Goal: Task Accomplishment & Management: Use online tool/utility

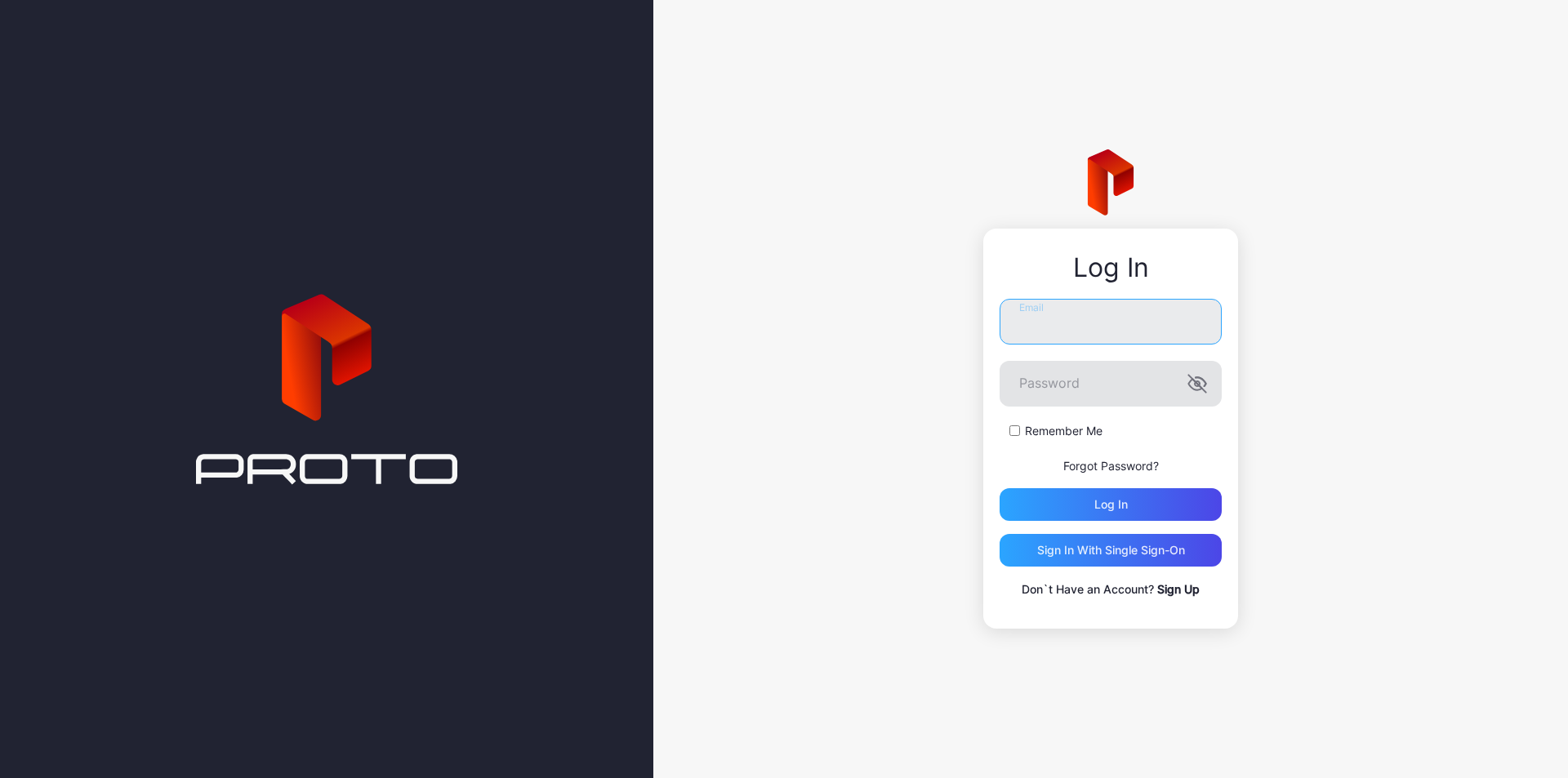
type input "**********"
click at [1205, 378] on icon "button" at bounding box center [1197, 383] width 20 height 20
click at [1113, 502] on div "Log in" at bounding box center [1111, 504] width 34 height 13
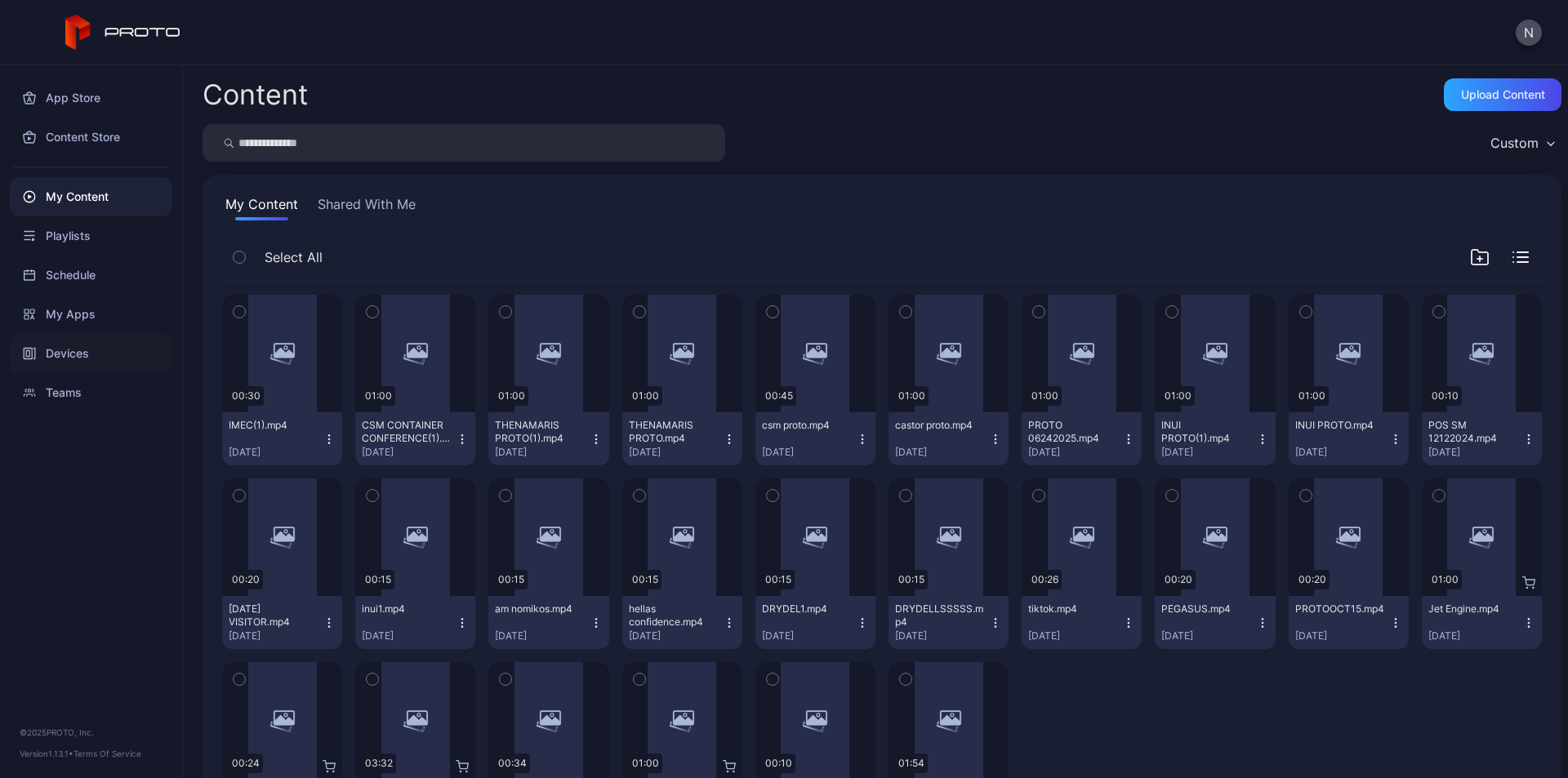
click at [74, 353] on div "Devices" at bounding box center [91, 353] width 163 height 39
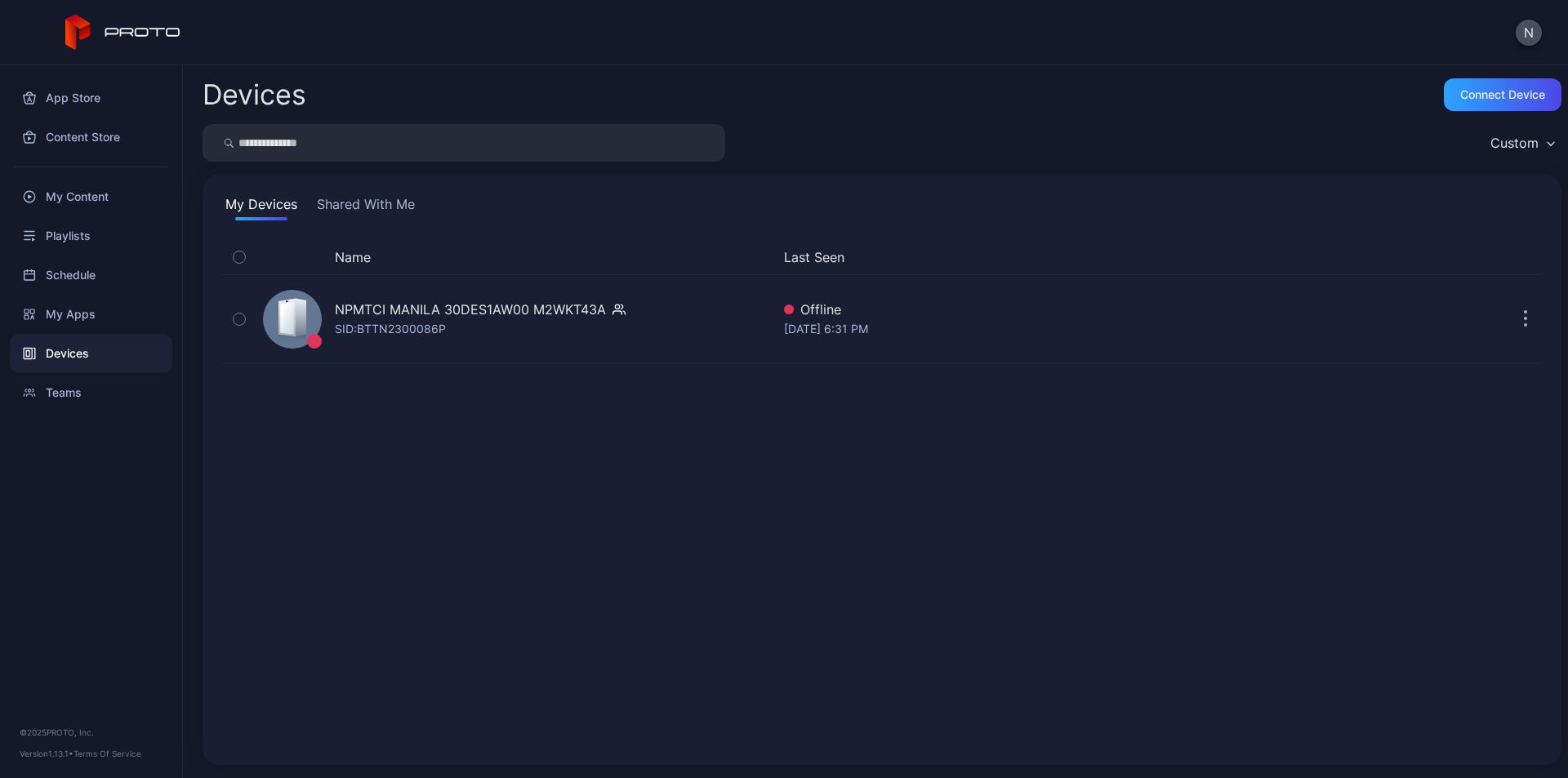
click at [586, 517] on div "Name Last Seen NPMTCI MANILA 30DES1AW00 M2WKT43A SID: BTTN2300086P Offline [DAT…" at bounding box center [882, 492] width 1320 height 505
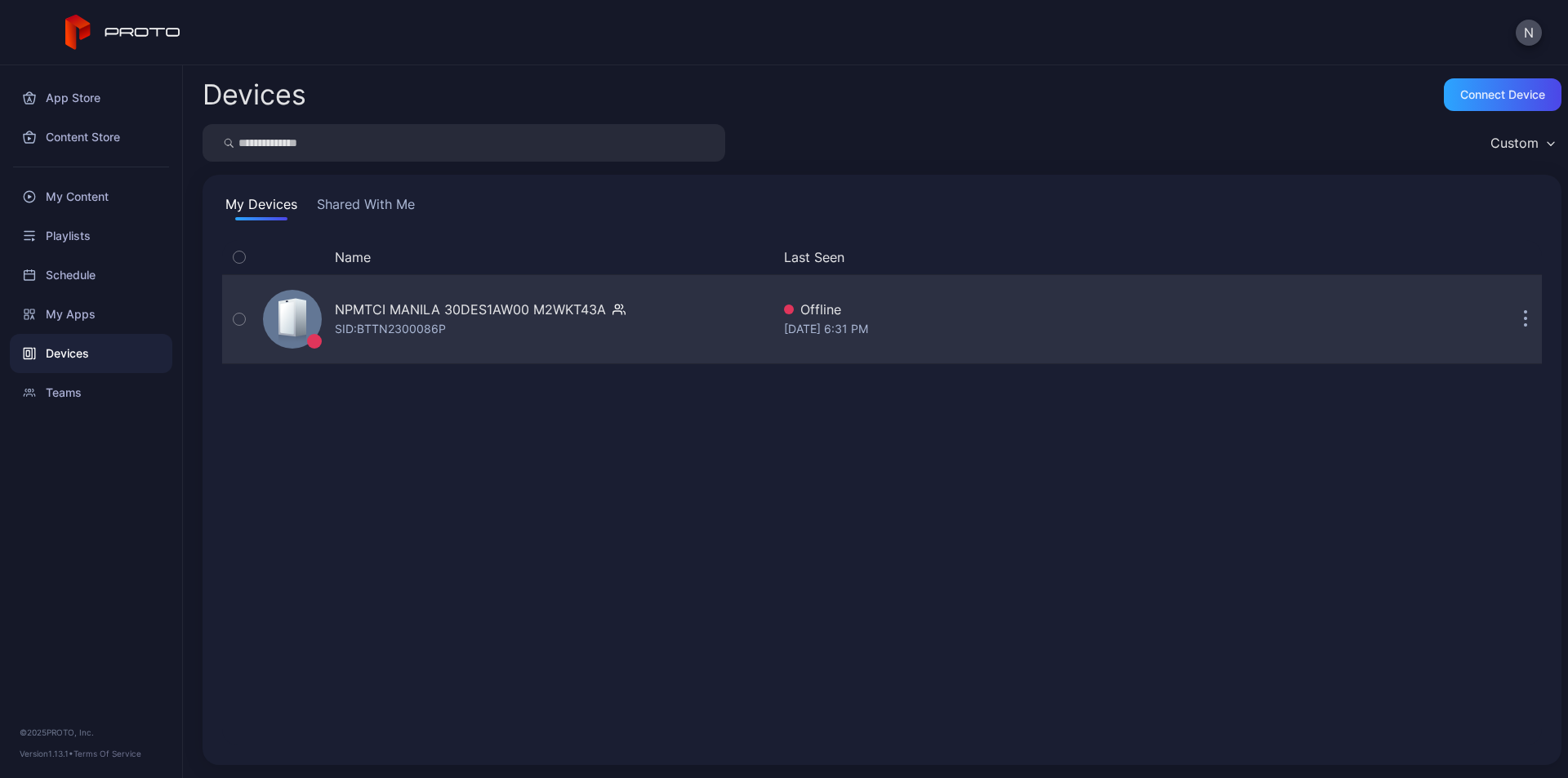
click at [355, 333] on div "SID: BTTN2300086P" at bounding box center [390, 329] width 111 height 20
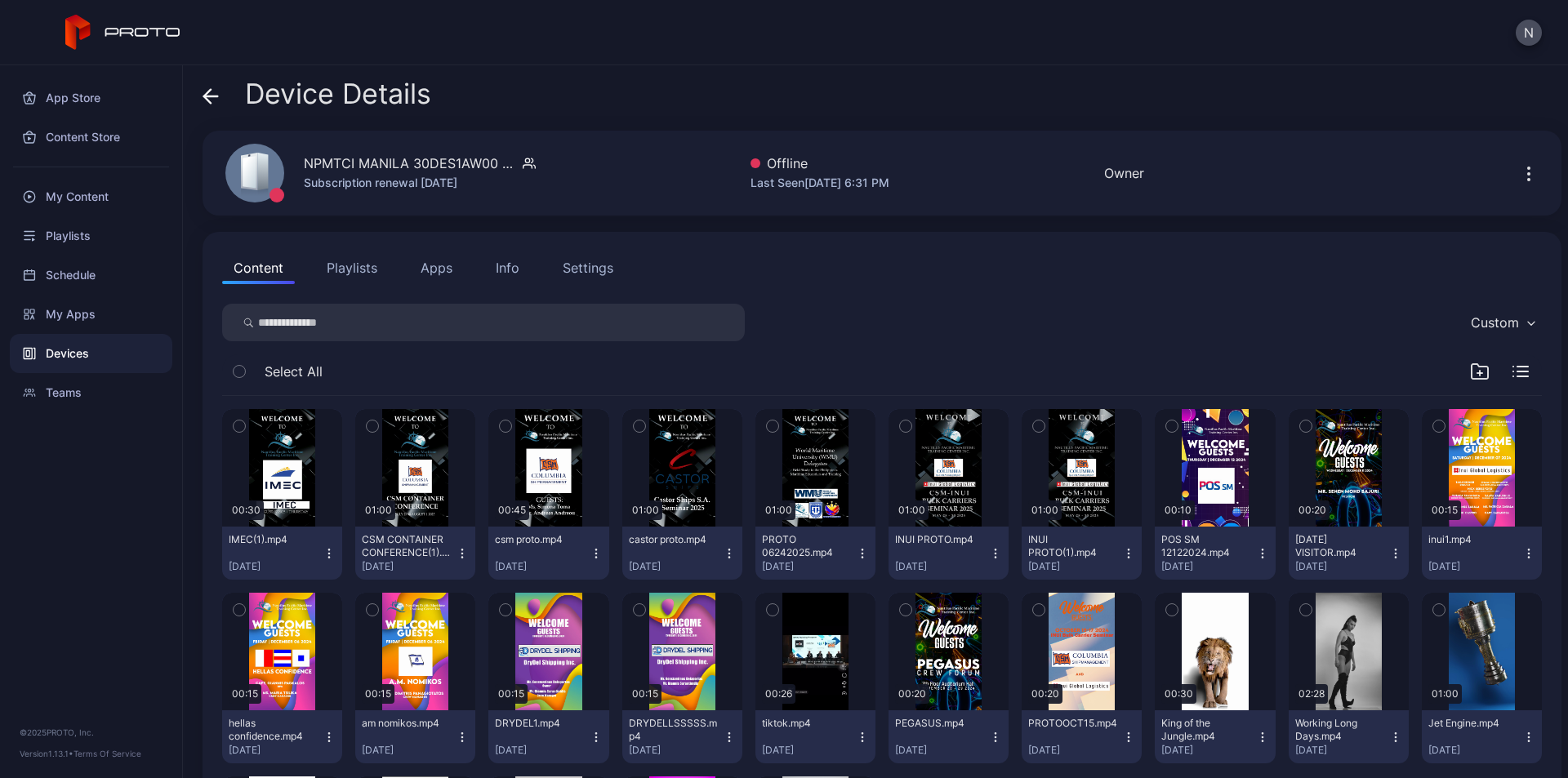
click at [371, 267] on button "Playlists" at bounding box center [352, 268] width 74 height 33
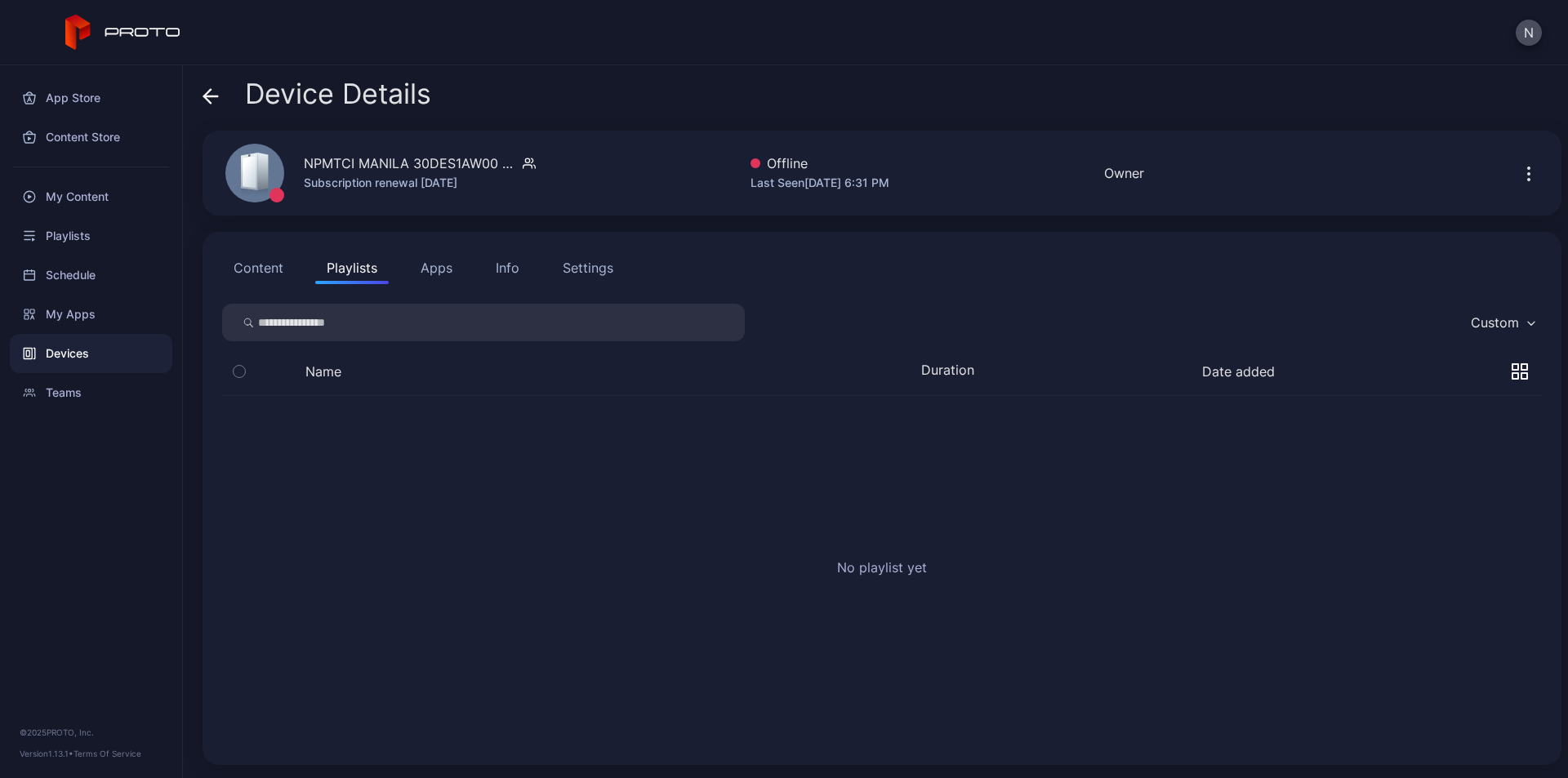
click at [438, 270] on button "Apps" at bounding box center [436, 268] width 55 height 33
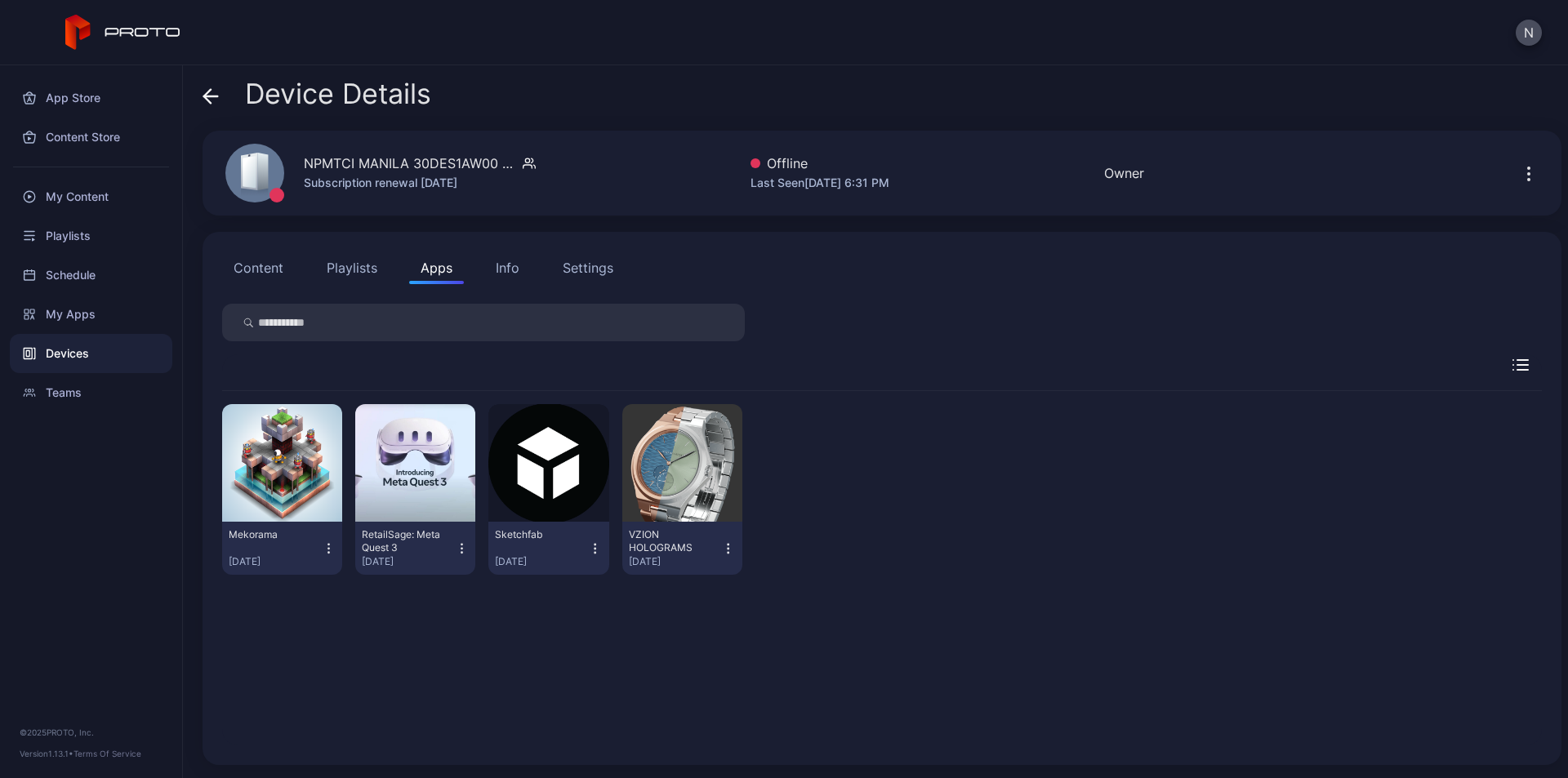
drag, startPoint x: 498, startPoint y: 264, endPoint x: 495, endPoint y: 273, distance: 9.5
click at [464, 263] on div "Content Playlists Apps Info Settings" at bounding box center [882, 268] width 1320 height 33
click at [506, 267] on div "Info" at bounding box center [507, 267] width 23 height 20
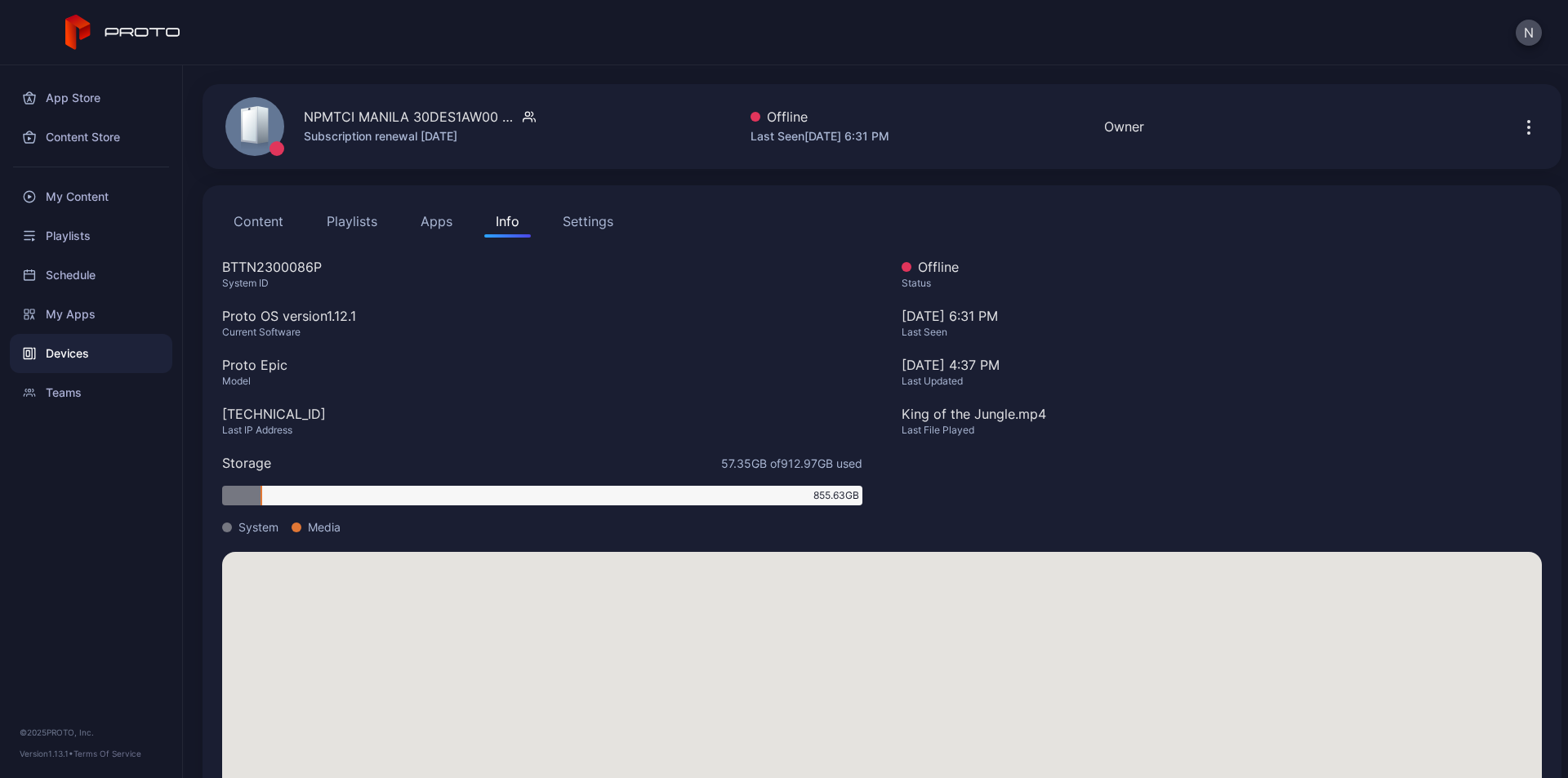
scroll to position [145, 0]
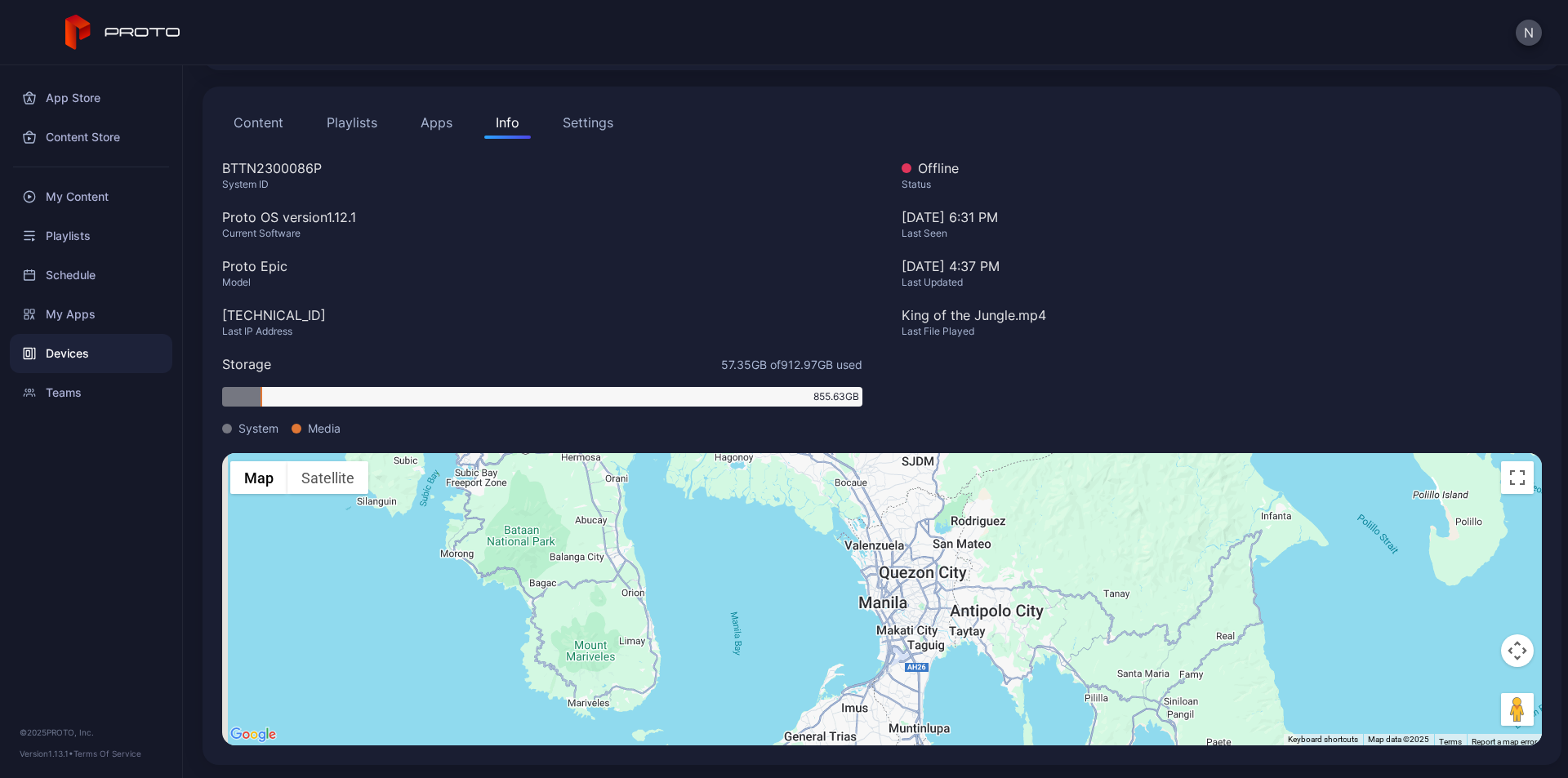
click at [598, 113] on button "Settings" at bounding box center [588, 123] width 74 height 33
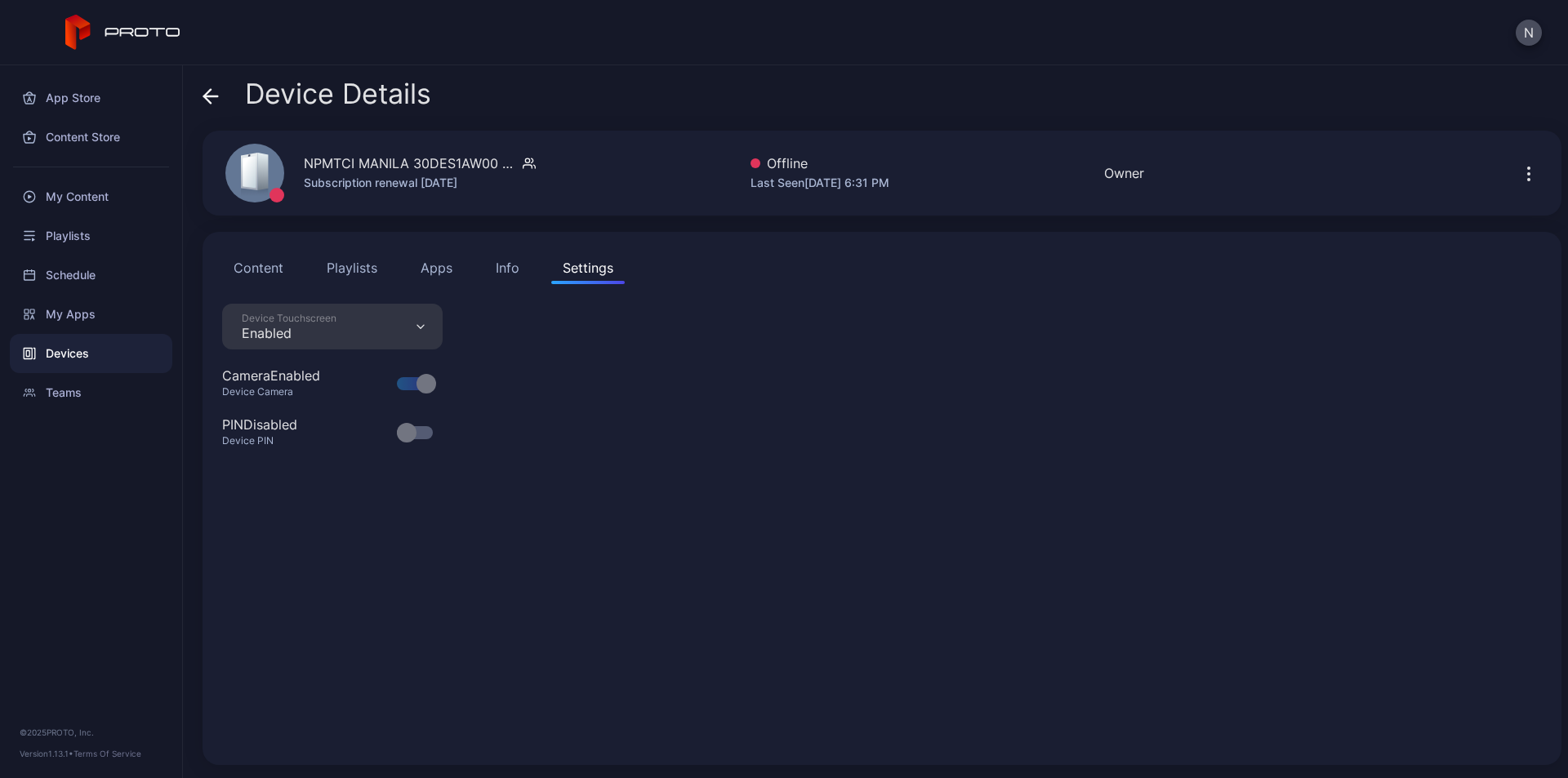
scroll to position [0, 0]
click at [78, 315] on div "My Apps" at bounding box center [91, 314] width 163 height 39
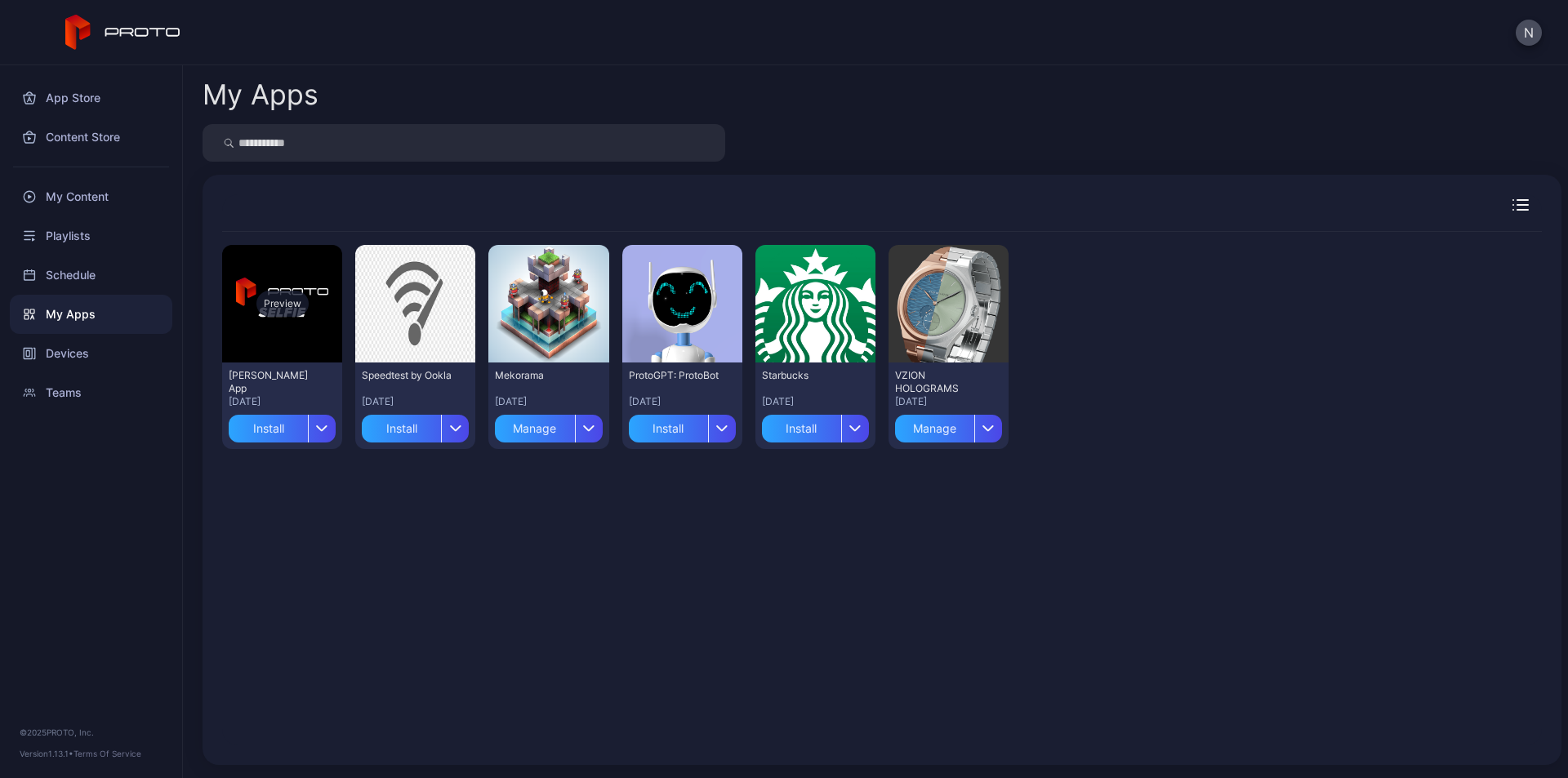
click at [267, 293] on div "Preview" at bounding box center [282, 304] width 52 height 26
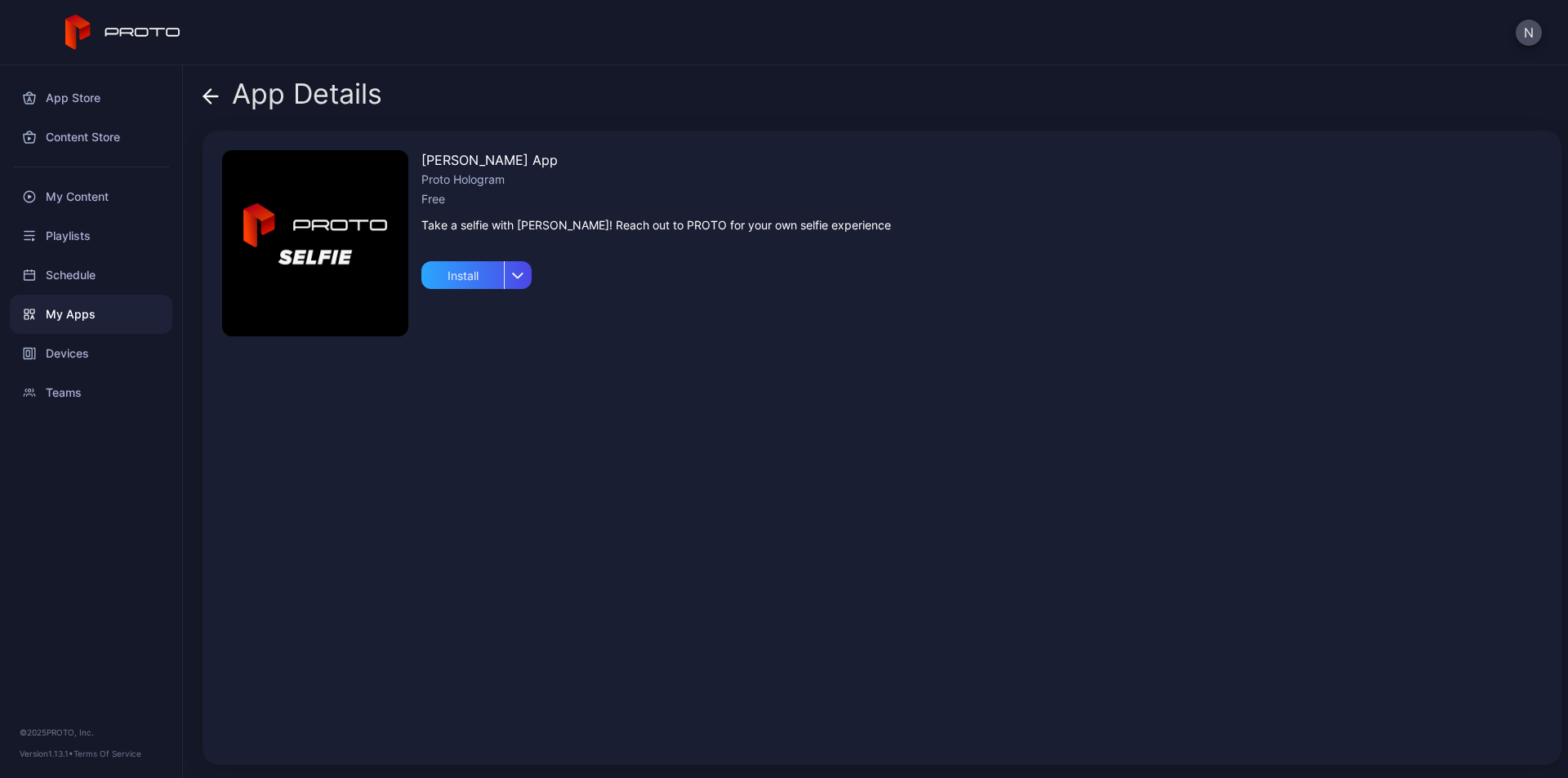
click at [345, 215] on img at bounding box center [315, 243] width 186 height 186
click at [443, 276] on div "Install" at bounding box center [462, 275] width 82 height 28
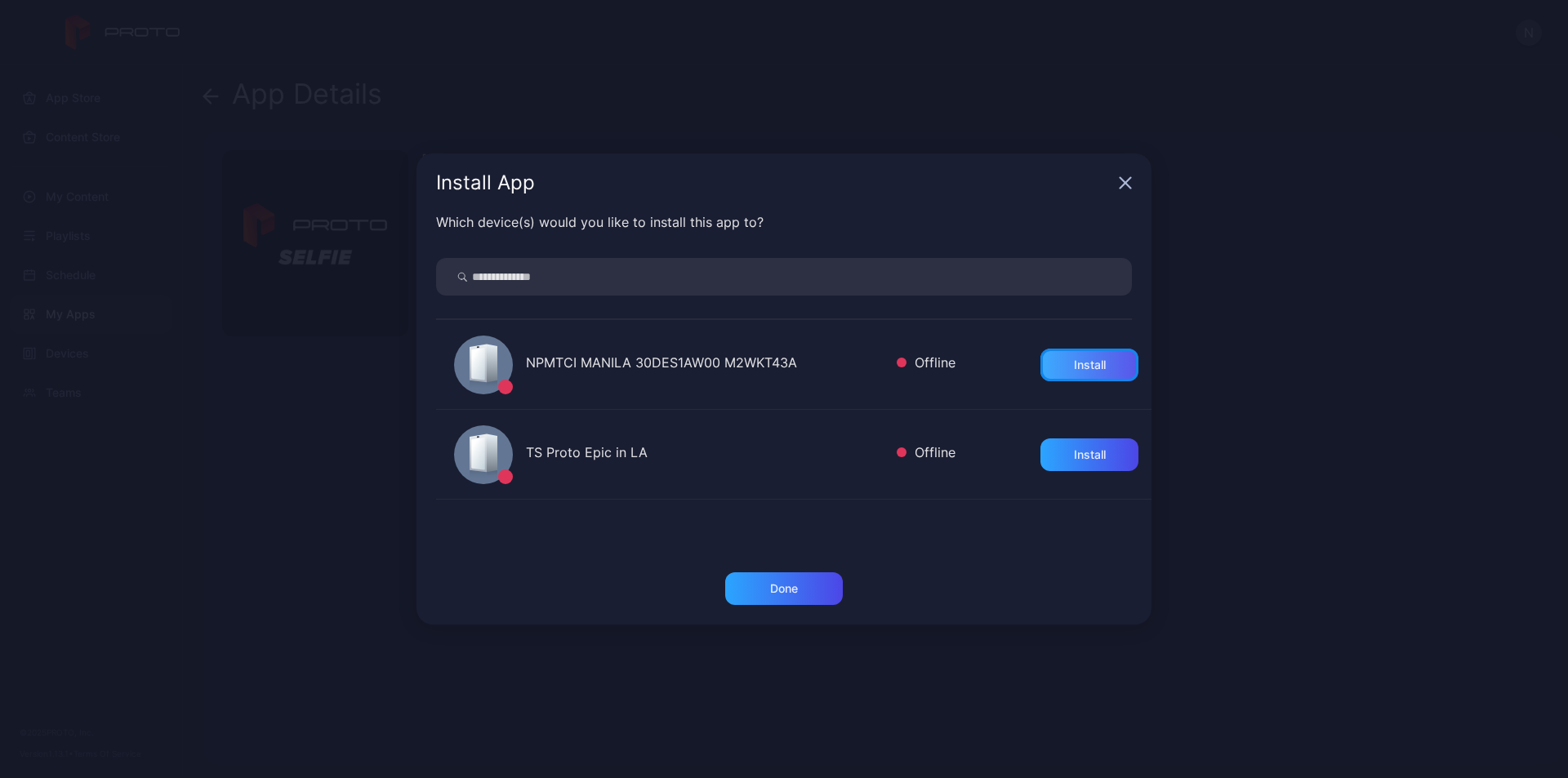
click at [1044, 366] on div "Install" at bounding box center [1089, 365] width 98 height 33
drag, startPoint x: 1132, startPoint y: 177, endPoint x: 1077, endPoint y: 204, distance: 61.3
click at [1131, 178] on icon "button" at bounding box center [1126, 183] width 10 height 10
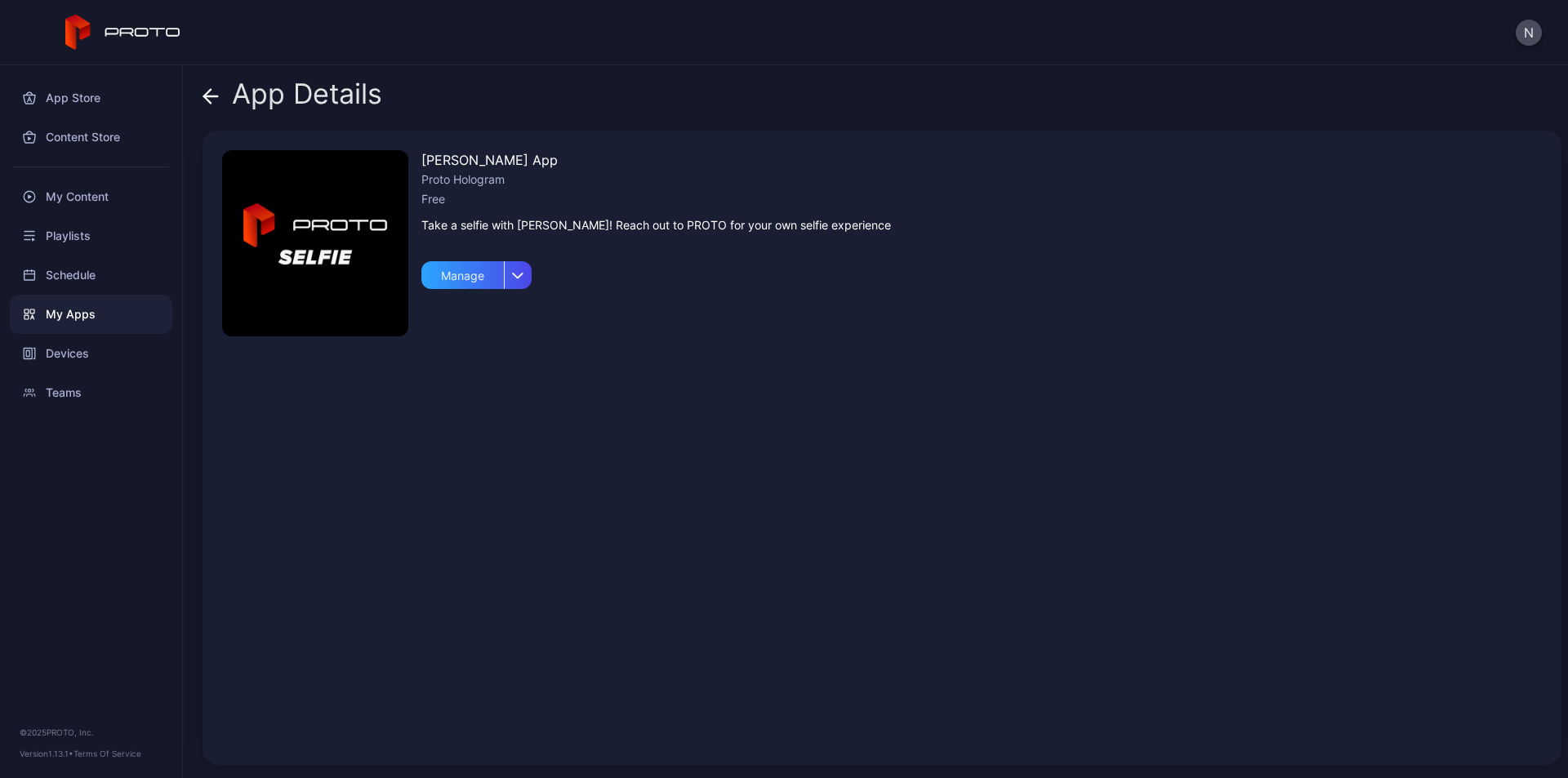
drag, startPoint x: 417, startPoint y: 415, endPoint x: 403, endPoint y: 415, distance: 14.0
click at [416, 415] on div "[PERSON_NAME] App Proto Hologram Free Take a selfie with [PERSON_NAME]! Reach o…" at bounding box center [882, 447] width 1359 height 634
click at [106, 281] on div "Schedule" at bounding box center [91, 274] width 163 height 39
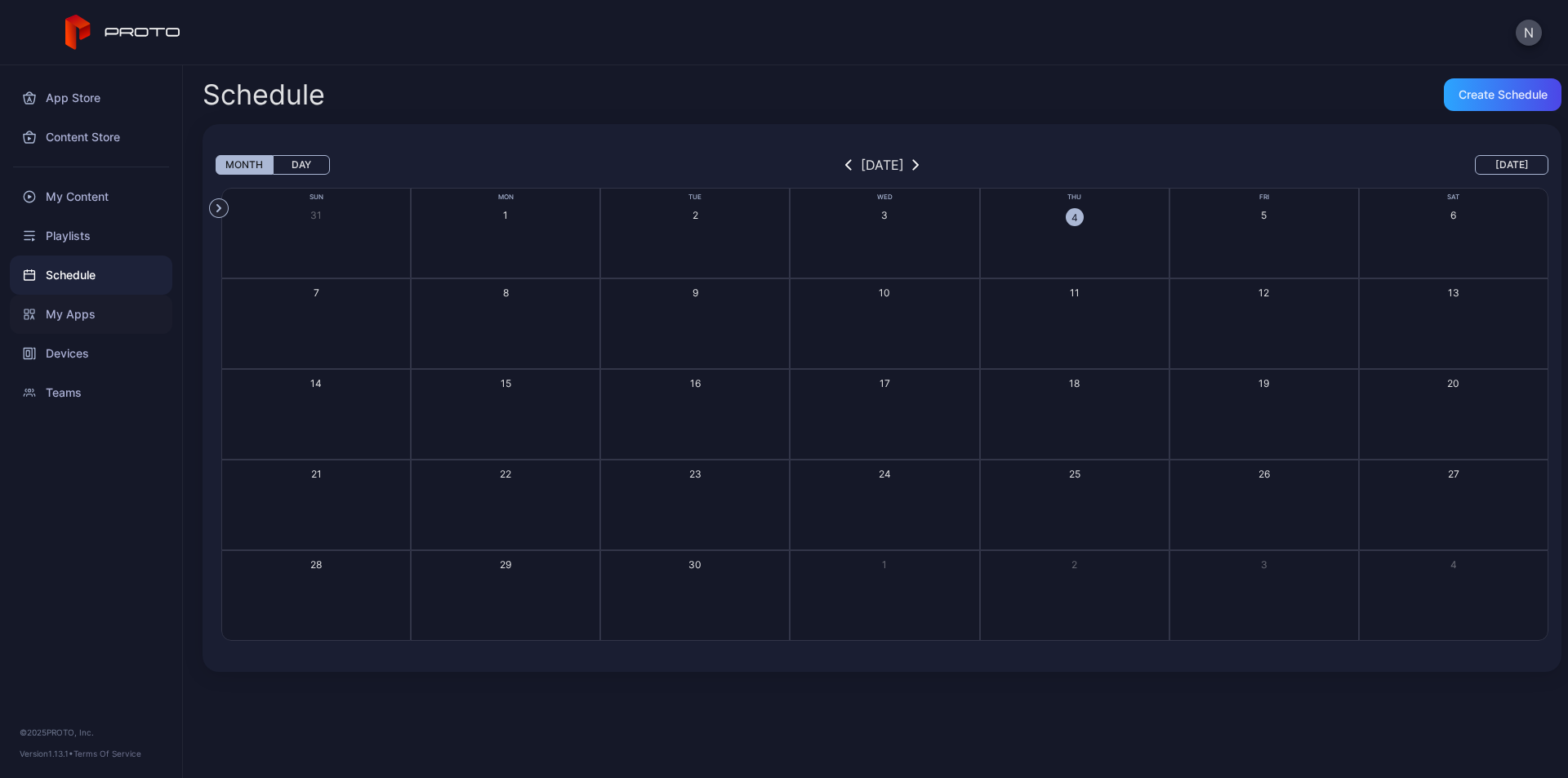
click at [111, 305] on div "My Apps" at bounding box center [91, 314] width 163 height 39
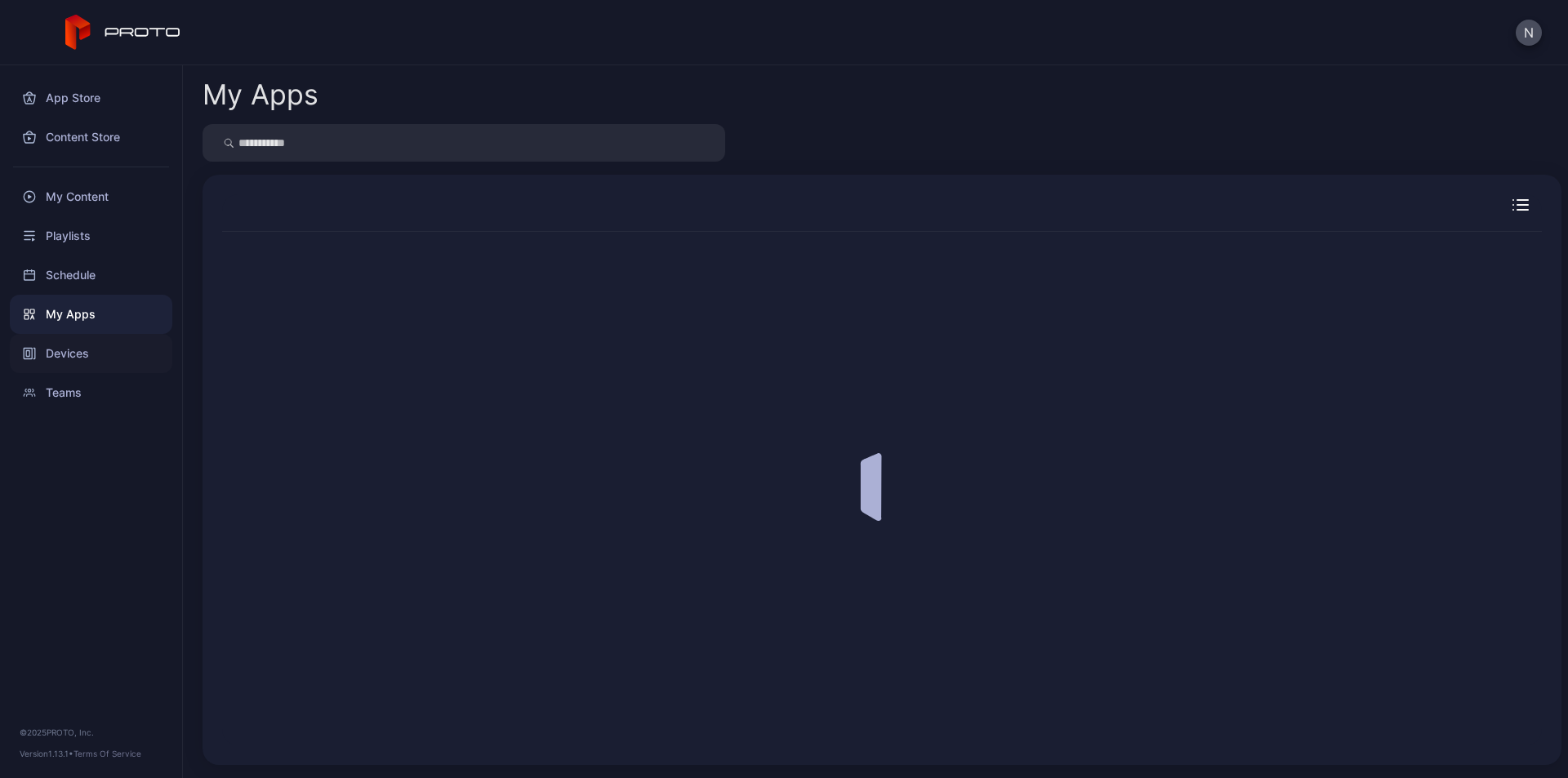
click at [88, 339] on div "Devices" at bounding box center [91, 353] width 163 height 39
